Goal: Check status: Check status

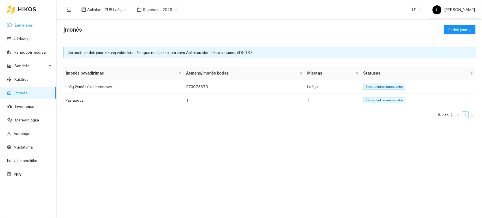
click at [33, 27] on link "Žemėlapis" at bounding box center [23, 25] width 18 height 5
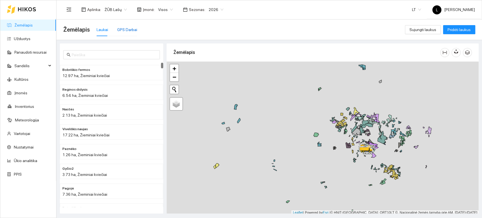
click at [128, 30] on div "GPS Darbai" at bounding box center [127, 30] width 20 height 6
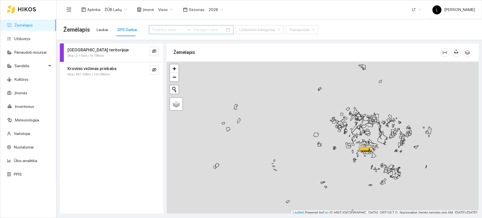
click at [169, 30] on input at bounding box center [168, 30] width 32 height 6
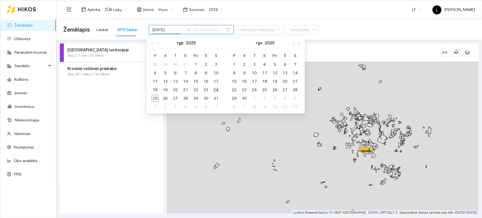
type input "[DATE]"
click at [214, 88] on div "24" at bounding box center [215, 89] width 7 height 7
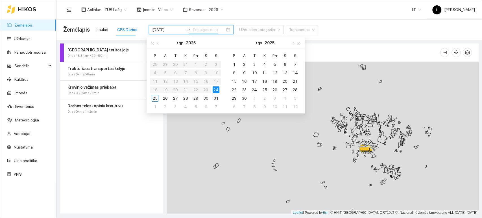
click at [112, 67] on strong "Traktoriaus transportas kelyje" at bounding box center [96, 68] width 58 height 5
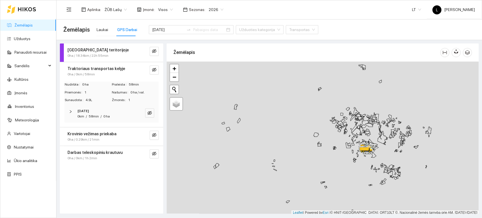
click at [99, 108] on div "[DATE]" at bounding box center [103, 110] width 53 height 5
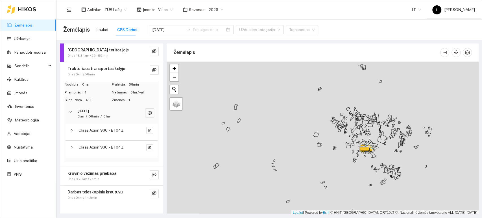
click at [107, 172] on strong "Krovinio vežimas priekaba" at bounding box center [91, 173] width 49 height 5
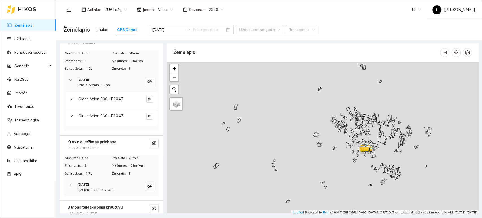
scroll to position [36, 0]
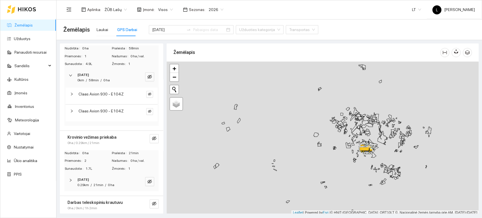
click at [89, 177] on span "[DATE]" at bounding box center [83, 179] width 12 height 5
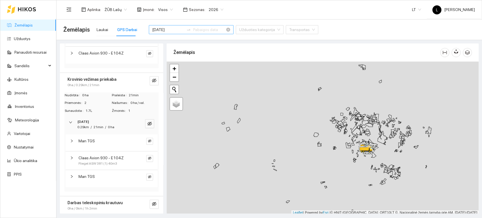
click at [174, 31] on input "[DATE]" at bounding box center [168, 30] width 32 height 6
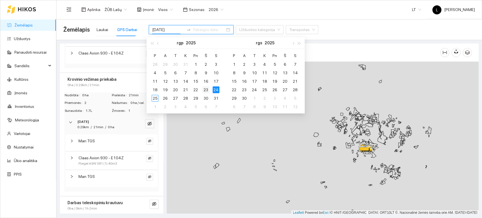
type input "[DATE]"
click at [205, 87] on div "23" at bounding box center [205, 89] width 7 height 7
type input "[DATE]"
click at [157, 97] on div "25" at bounding box center [154, 98] width 7 height 7
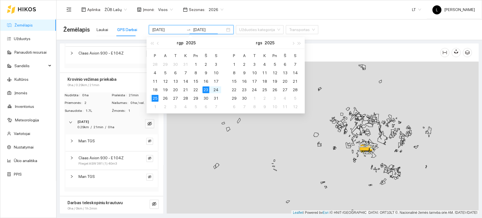
type input "[DATE]"
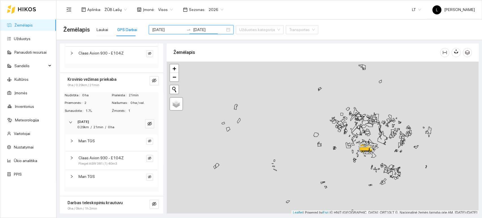
click at [248, 18] on div "Aplinka : ŽŪB Lašų Įmonė : Visos Sezonas : 2026 LT L Lašai Buhalterija" at bounding box center [268, 9] width 411 height 18
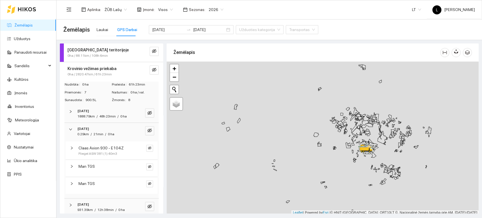
click at [89, 111] on strong "[DATE]" at bounding box center [83, 111] width 12 height 4
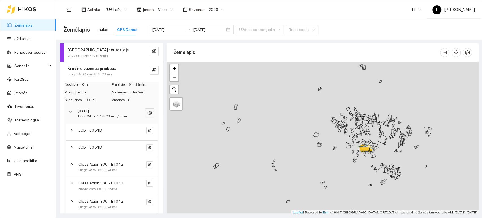
click at [90, 71] on span "Krovinio vežimas priekaba" at bounding box center [91, 68] width 49 height 6
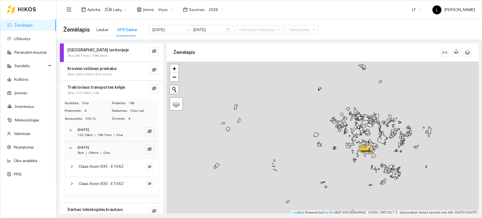
click at [89, 131] on strong "[DATE]" at bounding box center [83, 130] width 12 height 4
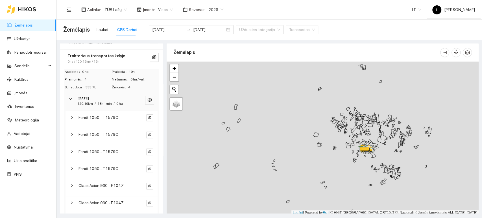
click at [103, 143] on div "Fendt 1050 - T1579C" at bounding box center [111, 136] width 92 height 17
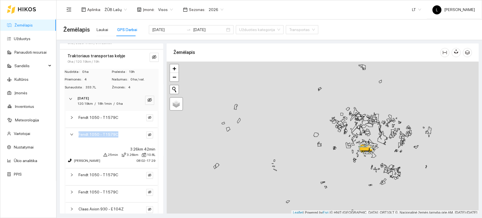
drag, startPoint x: 118, startPoint y: 133, endPoint x: 79, endPoint y: 135, distance: 39.3
click at [79, 135] on div "Fendt 1050 - T1579C" at bounding box center [106, 134] width 57 height 6
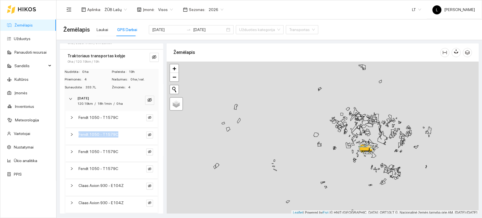
copy span "Fendt 1050 - T1579C"
